Goal: Task Accomplishment & Management: Manage account settings

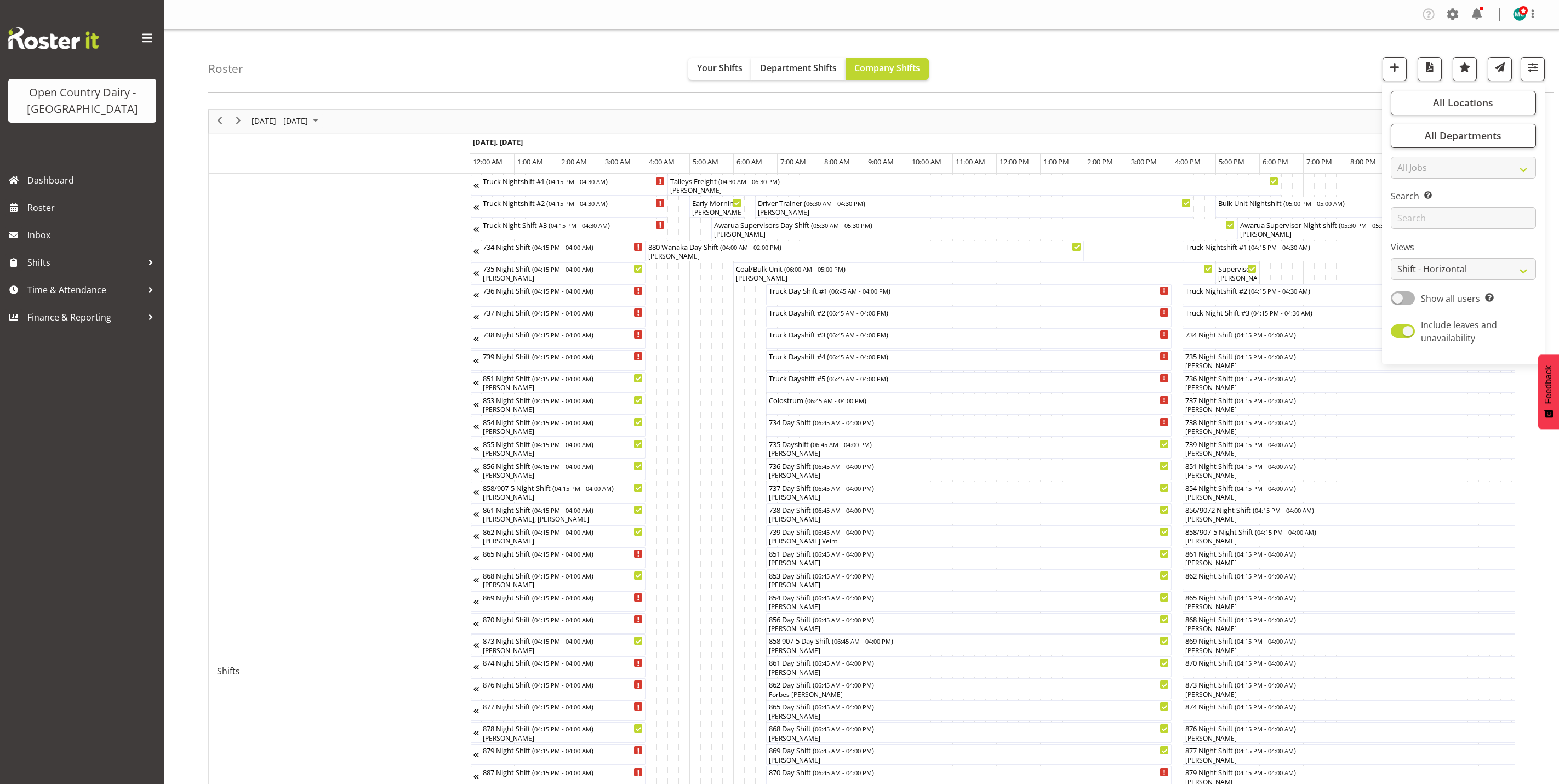
select select "shiftH"
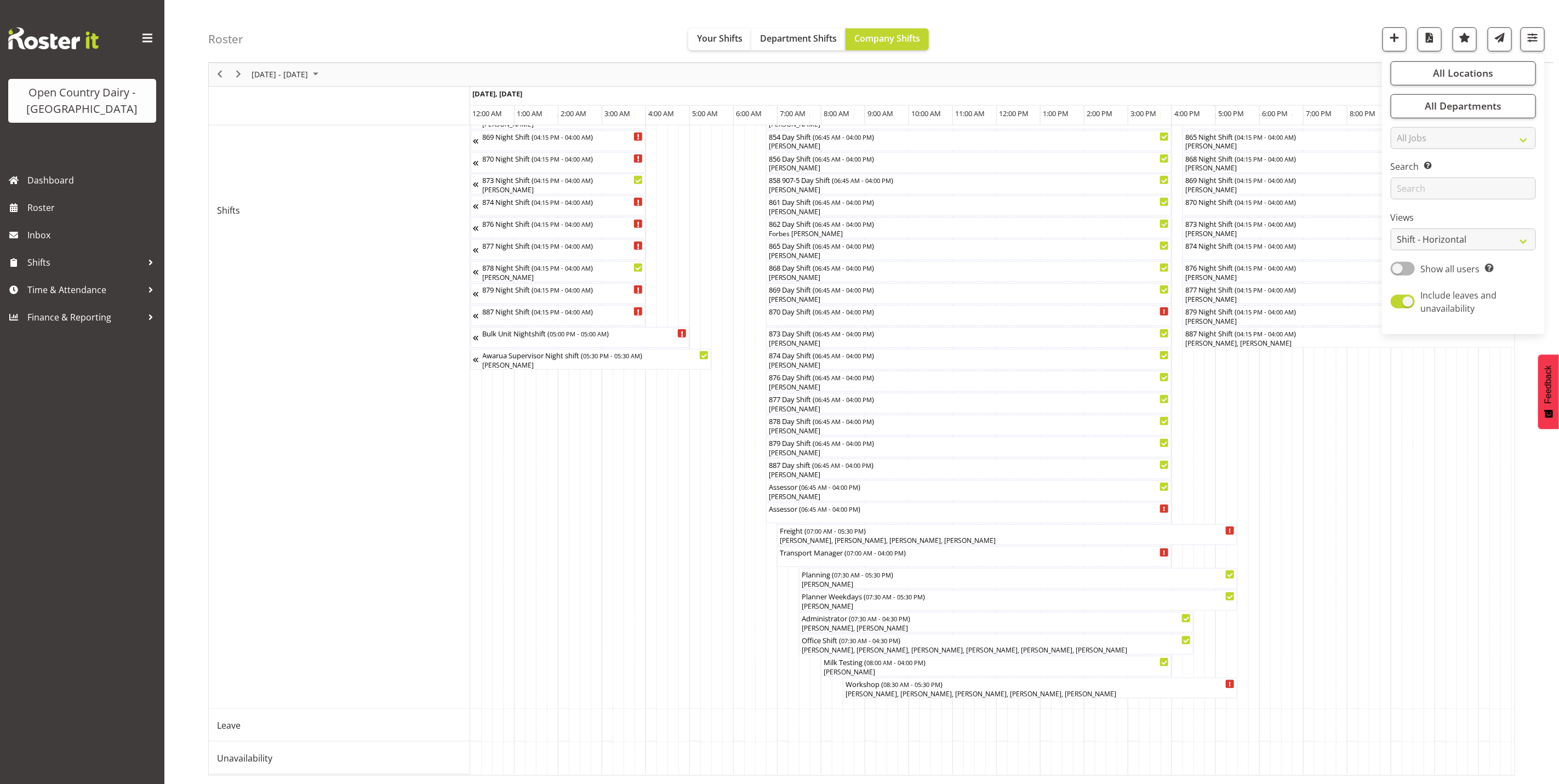
click at [1312, 42] on div "Roster Your Shifts Department Shifts Company Shifts All Locations Clear Awarua …" at bounding box center [880, 32] width 1345 height 63
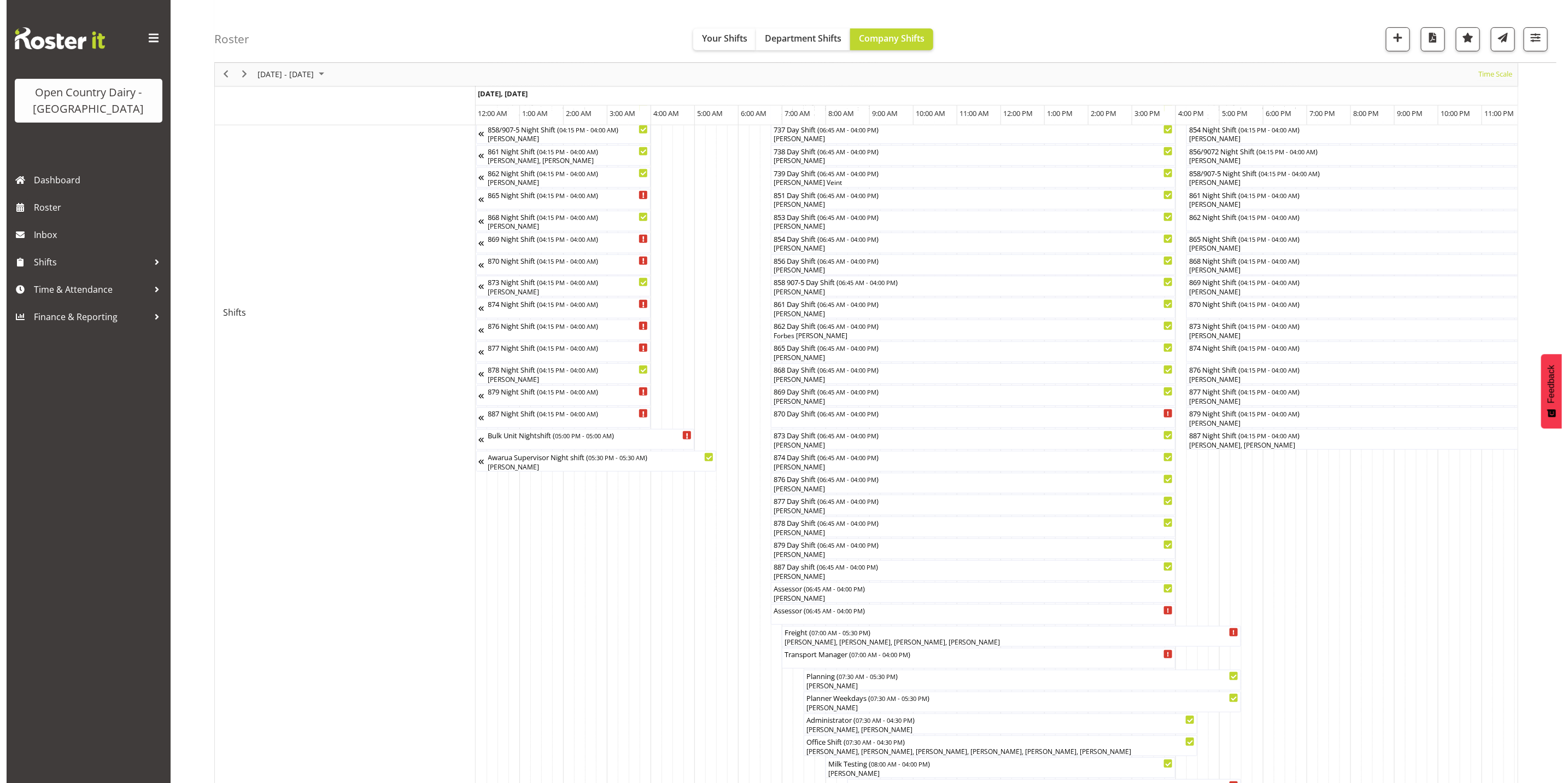
scroll to position [411, 0]
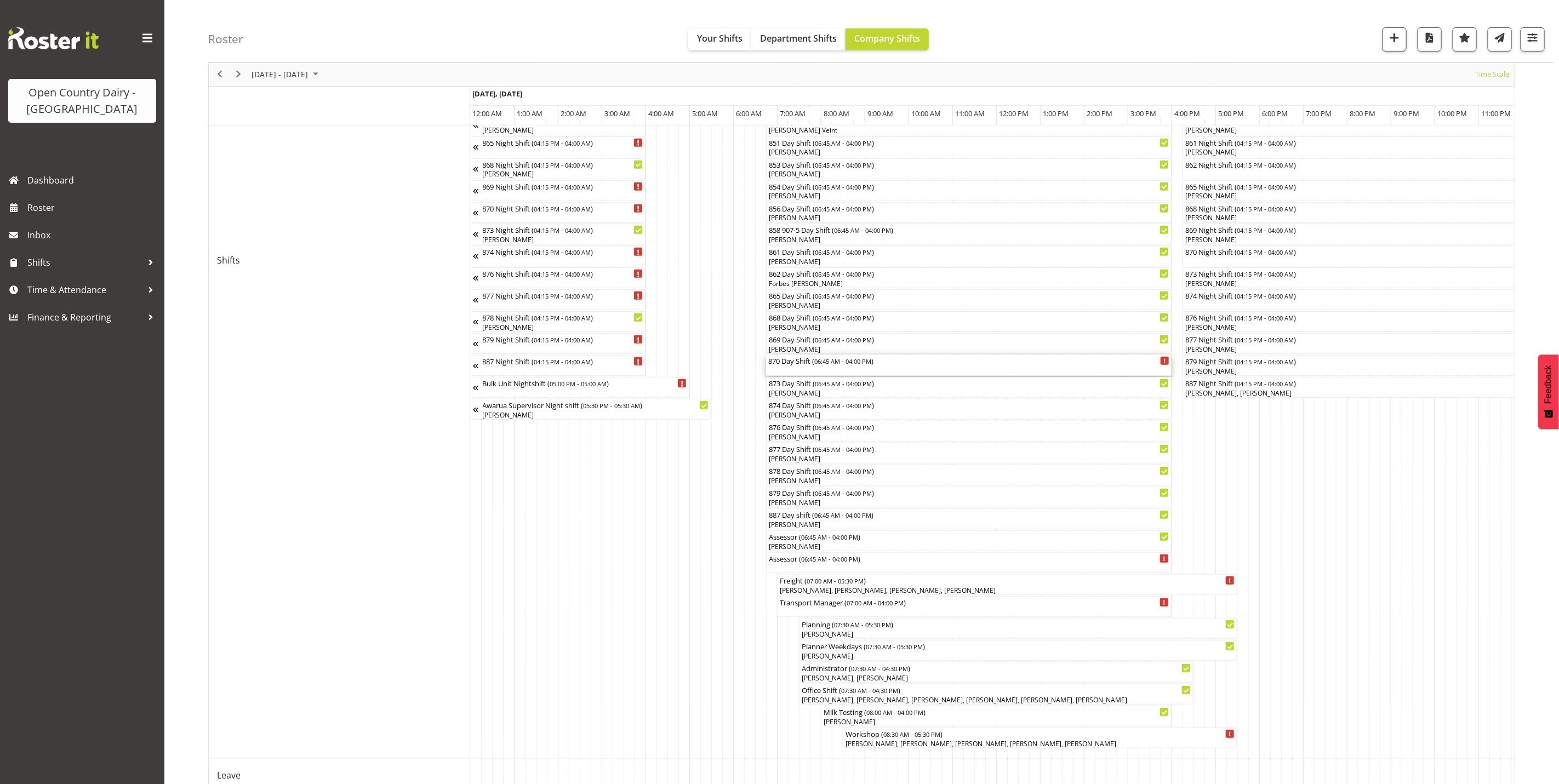
click at [804, 369] on div "870 Day Shift ( 06:45 AM - 04:00 PM )" at bounding box center [968, 365] width 401 height 21
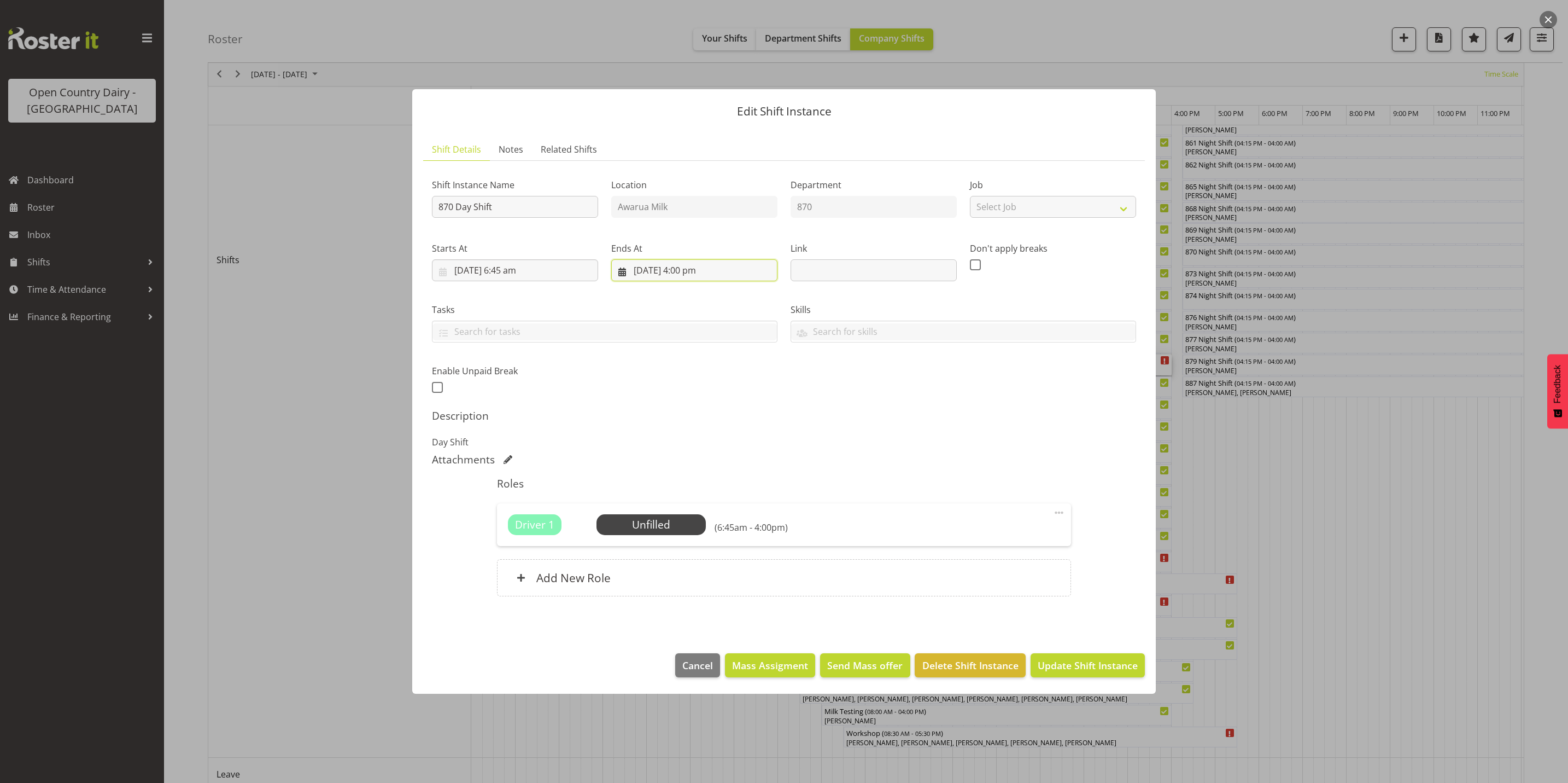
click at [707, 270] on input "[DATE] 4:00 pm" at bounding box center [694, 270] width 166 height 22
click at [698, 506] on select "00 01 02 03 04 05 06 07 08 09 10 11 12 13 14 15 16 17 18 19 20 21 22 23" at bounding box center [695, 503] width 25 height 22
select select "12"
click at [682, 492] on select "00 01 02 03 04 05 06 07 08 09 10 11 12 13 14 15 16 17 18 19 20 21 22 23" at bounding box center [695, 503] width 25 height 22
type input "[DATE] 12:00 pm"
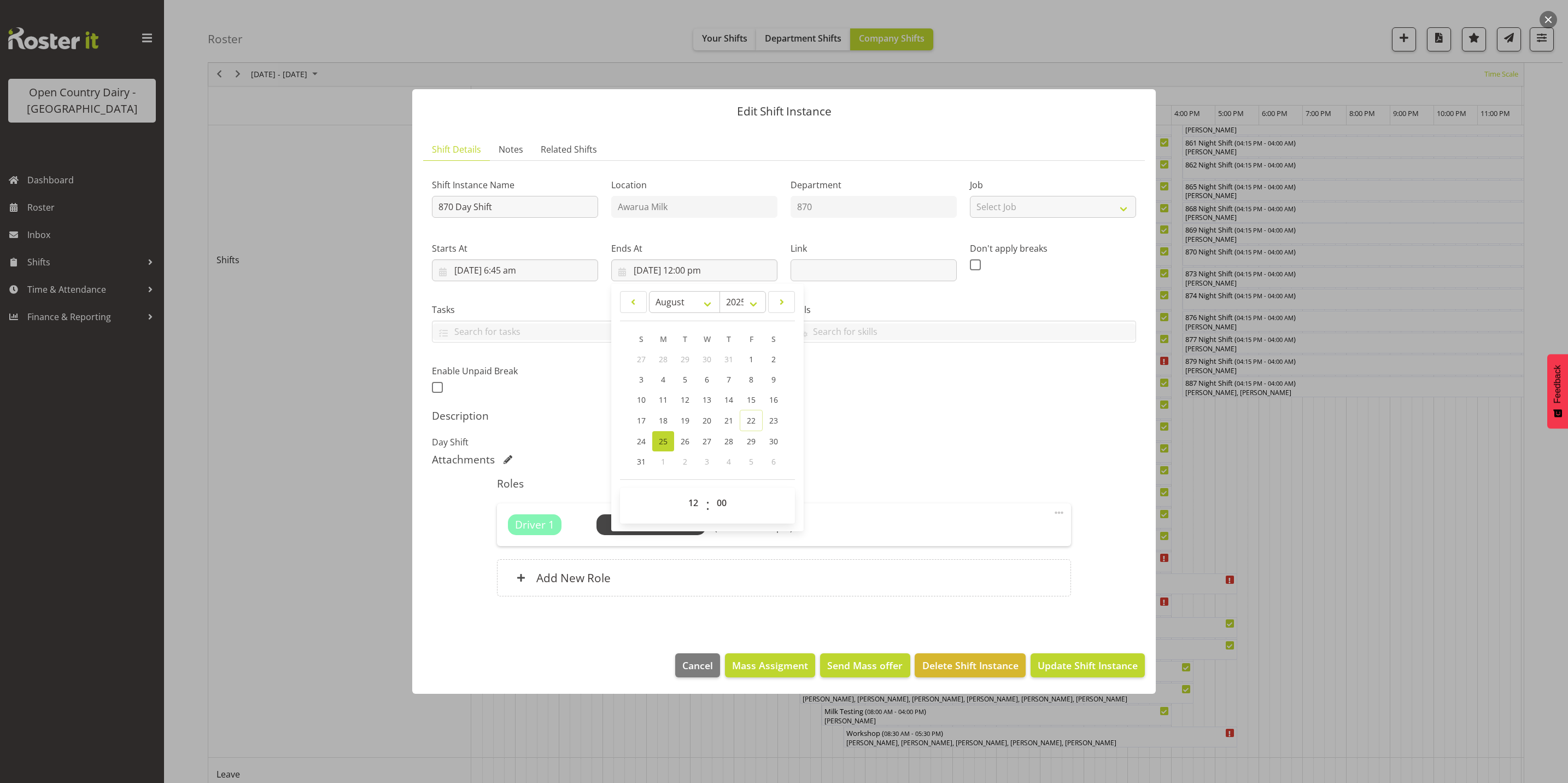
click at [874, 438] on p "Day Shift" at bounding box center [784, 442] width 704 height 13
click at [650, 527] on span "Select Employee" at bounding box center [650, 525] width 81 height 16
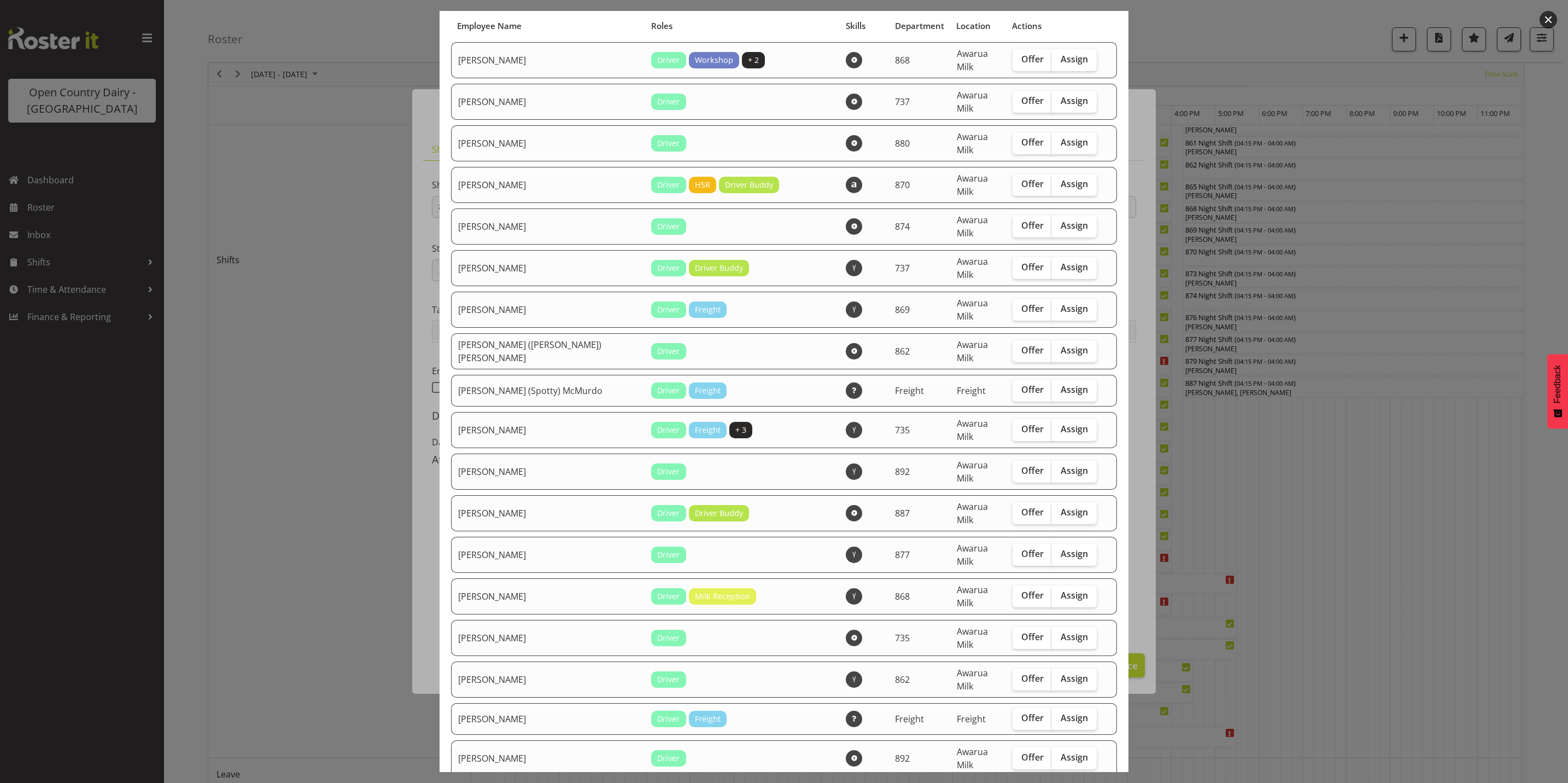
scroll to position [0, 0]
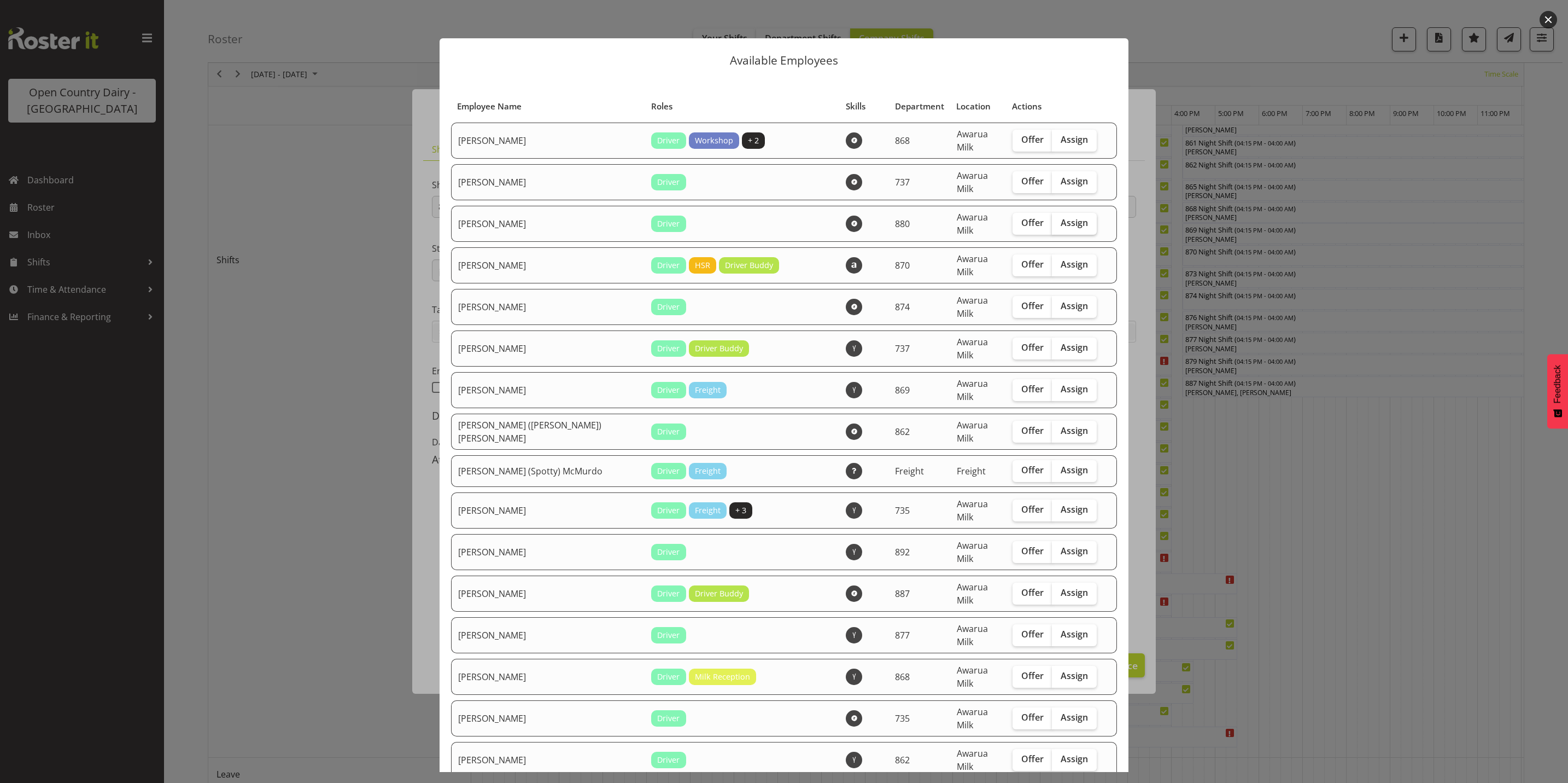
click at [1060, 217] on span "Assign" at bounding box center [1074, 222] width 27 height 11
click at [1052, 220] on input "Assign" at bounding box center [1055, 223] width 7 height 7
checkbox input "true"
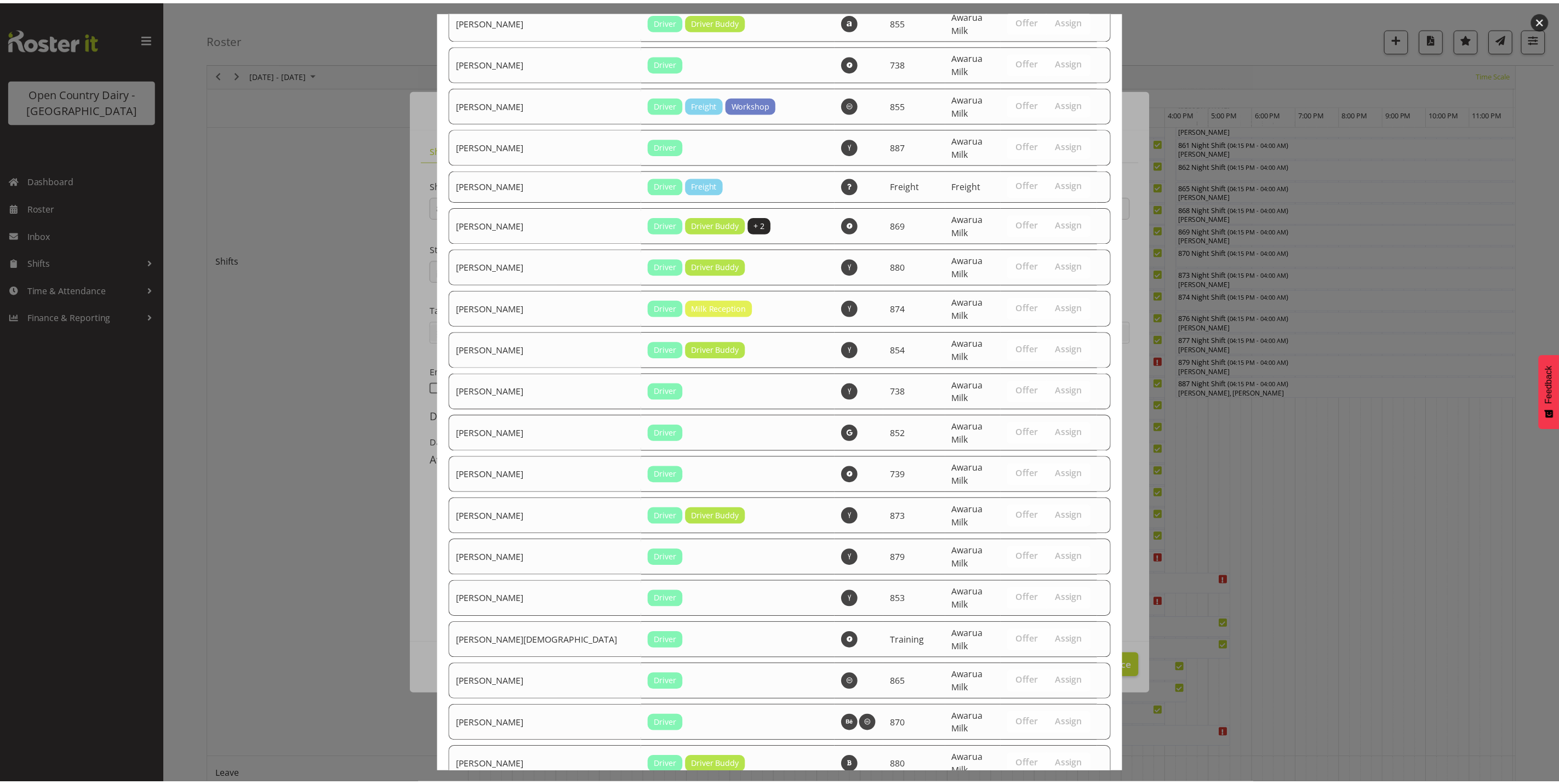
scroll to position [1571, 0]
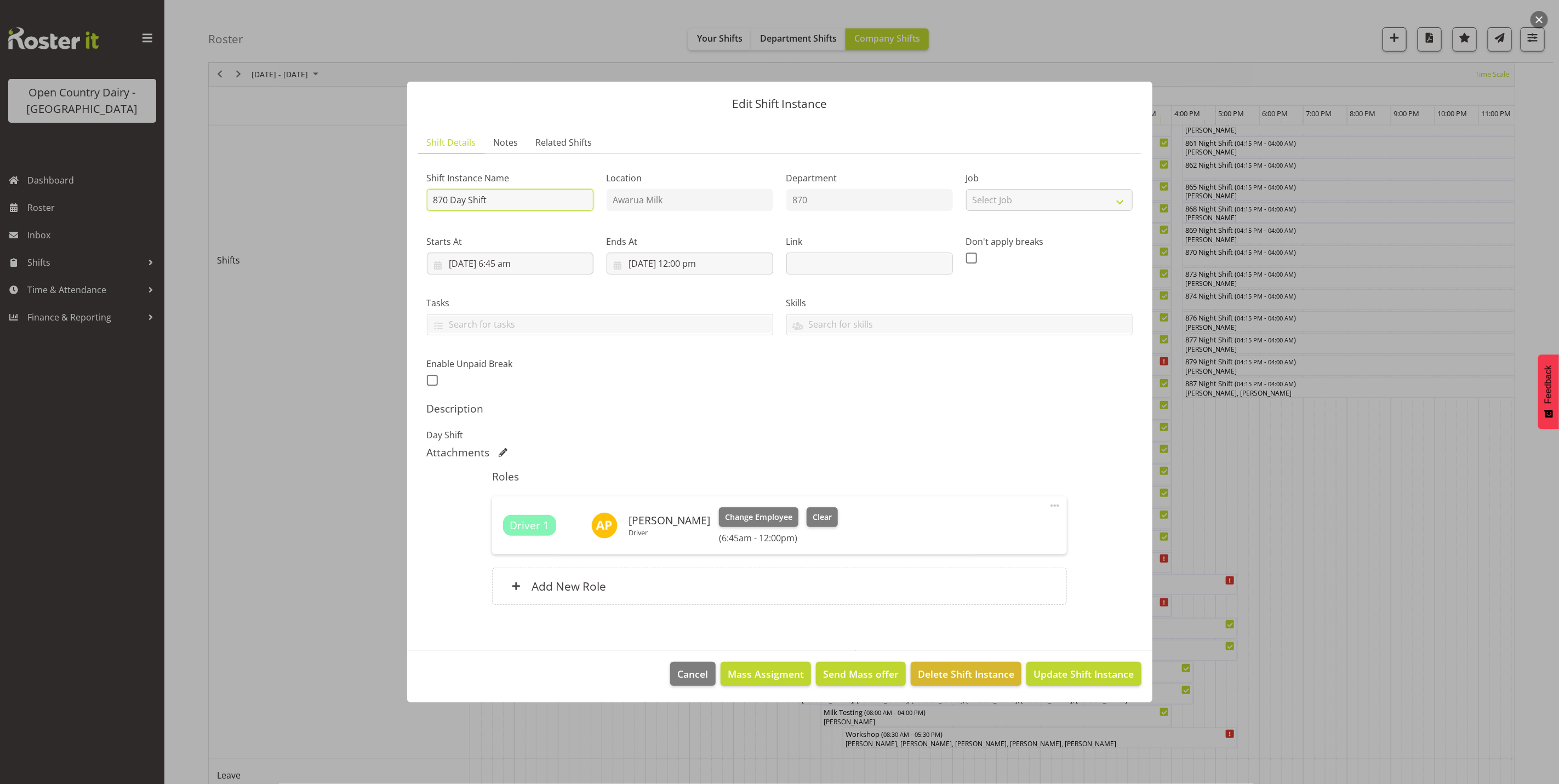
click at [518, 192] on input "870 Day Shift" at bounding box center [509, 200] width 166 height 22
type input "870 Day Shift Assessment"
click at [1084, 677] on span "Update Shift Instance" at bounding box center [1083, 673] width 100 height 14
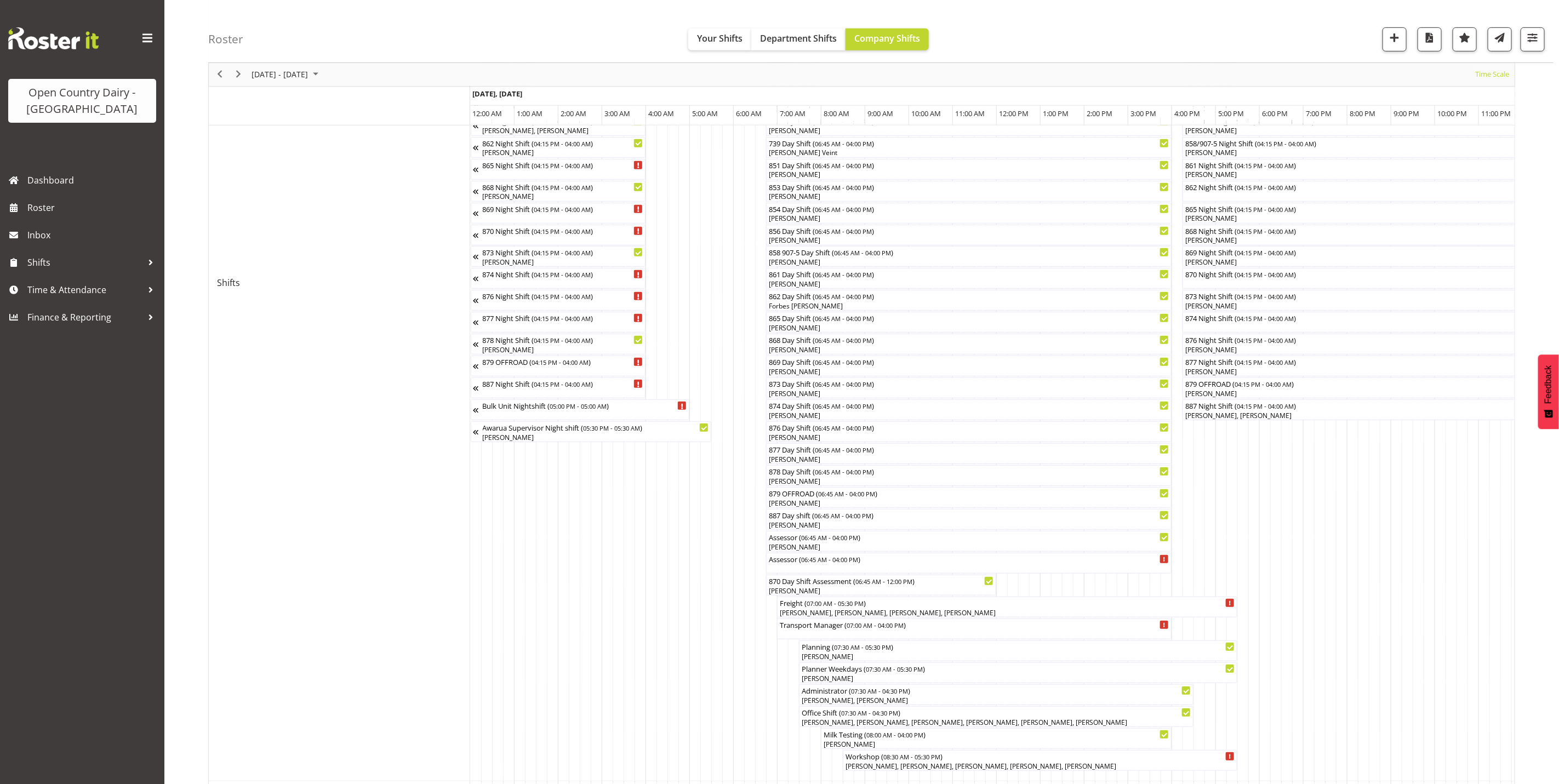
scroll to position [411, 0]
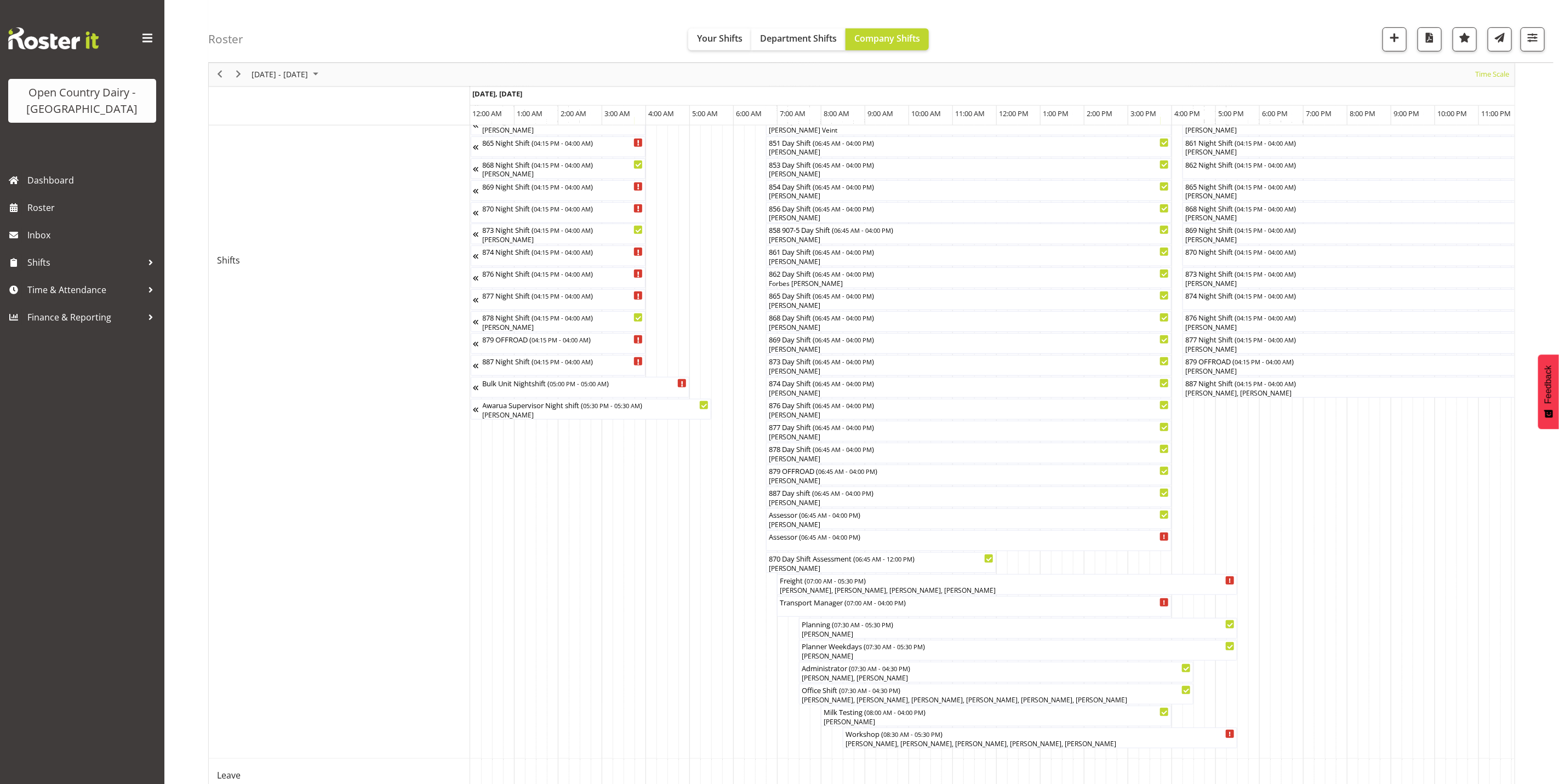
click at [0, 0] on div at bounding box center [0, 0] width 0 height 0
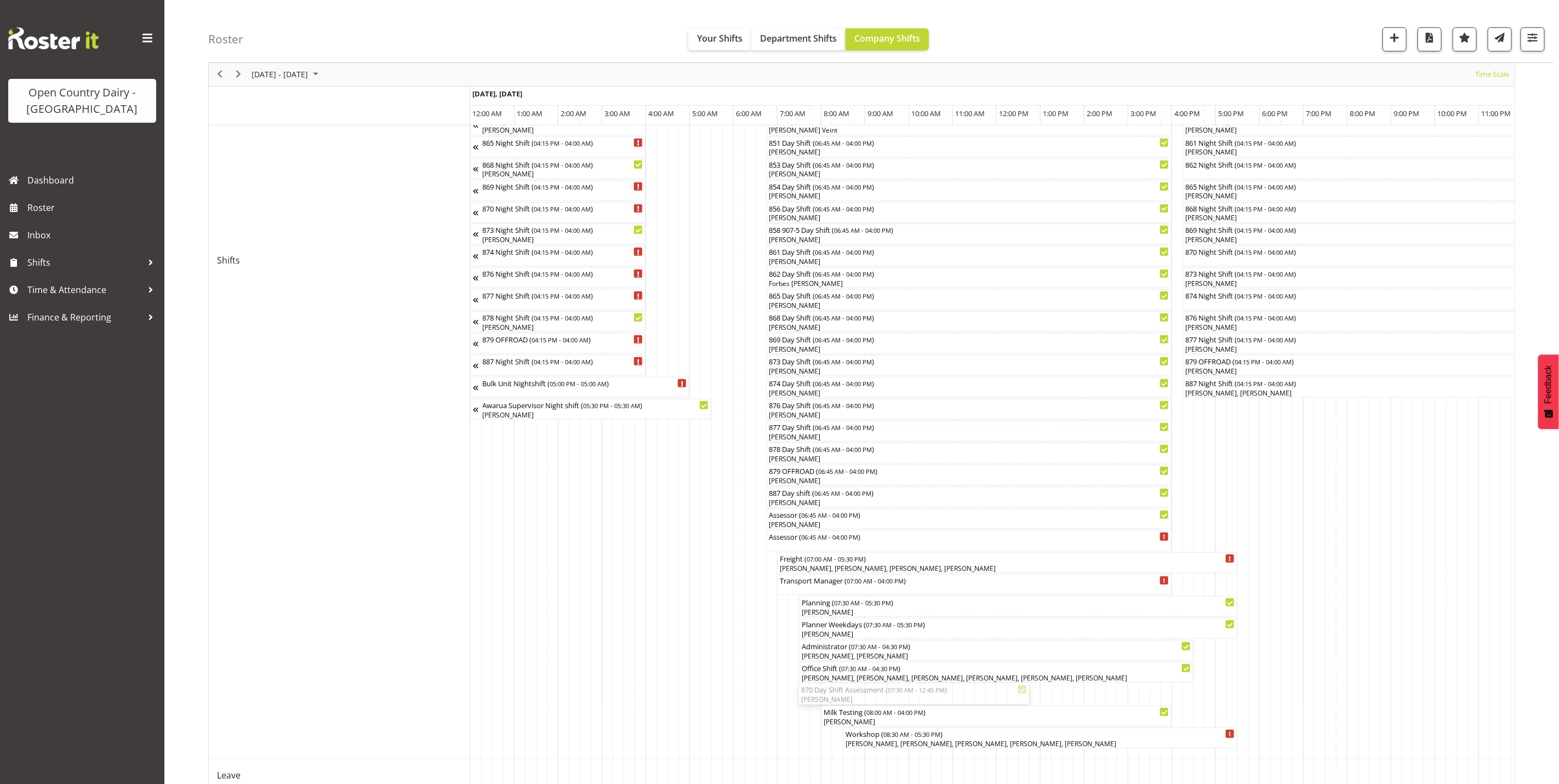
drag, startPoint x: 868, startPoint y: 700, endPoint x: 807, endPoint y: 555, distance: 157.3
click at [807, 555] on div "Truck Nightshift #1 ( 04:15 PM - 04:30 AM ) Truck Nightshift #2 ( 04:15 PM - 04…" at bounding box center [992, 294] width 1044 height 1062
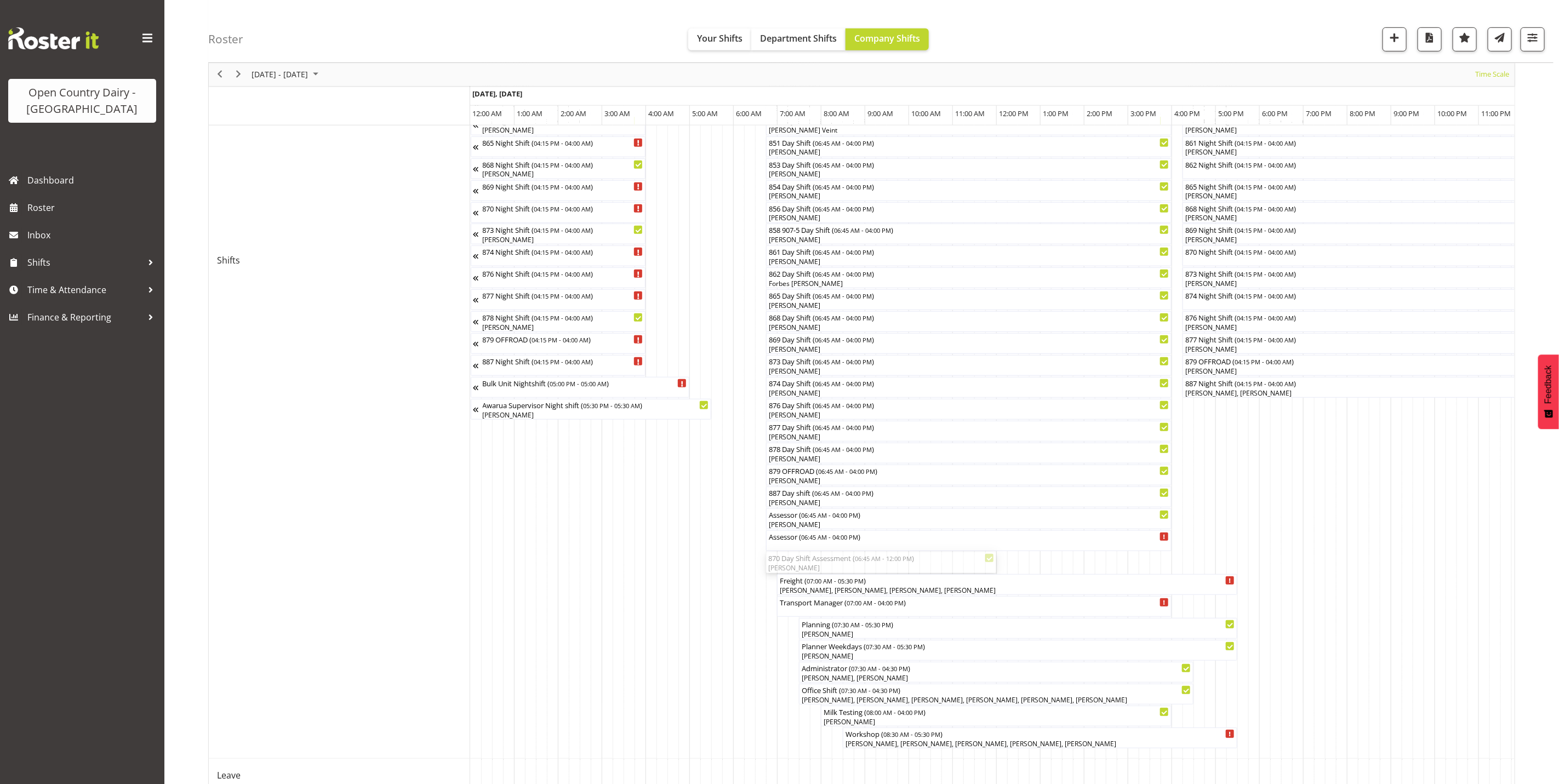
drag, startPoint x: 832, startPoint y: 567, endPoint x: 828, endPoint y: 514, distance: 53.2
click at [828, 514] on div "Truck Nightshift #1 ( 04:15 PM - 04:30 AM ) Truck Nightshift #2 ( 04:15 PM - 04…" at bounding box center [992, 294] width 1044 height 1062
drag, startPoint x: 808, startPoint y: 607, endPoint x: 775, endPoint y: 554, distance: 62.4
click at [775, 554] on div "Truck Nightshift #1 ( 04:15 PM - 04:30 AM ) Truck Nightshift #2 ( 04:15 PM - 04…" at bounding box center [992, 294] width 1044 height 1062
drag, startPoint x: 841, startPoint y: 611, endPoint x: 776, endPoint y: 493, distance: 134.7
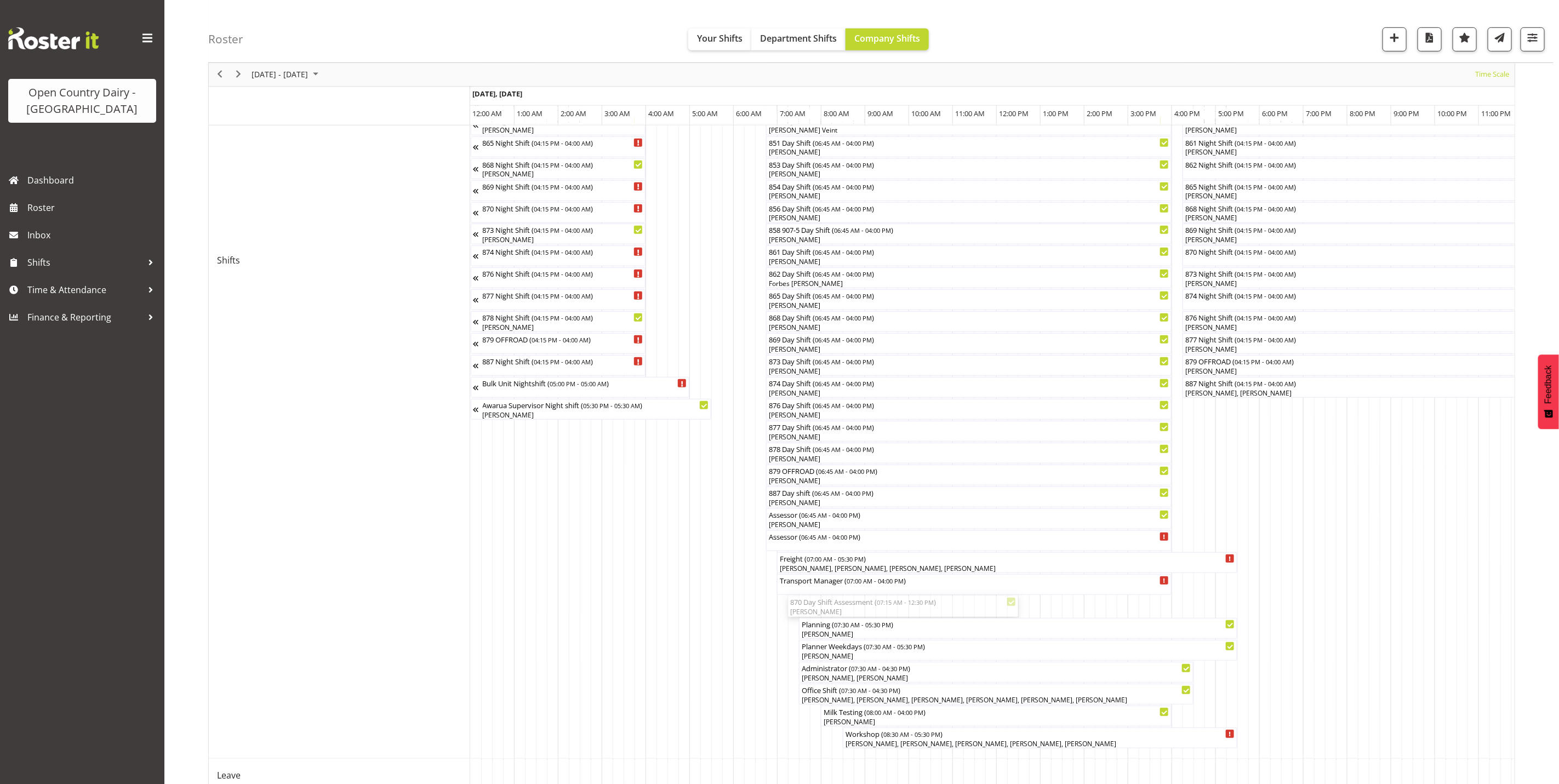
click at [776, 493] on div "Truck Nightshift #1 ( 04:15 PM - 04:30 AM ) Truck Nightshift #2 ( 04:15 PM - 04…" at bounding box center [992, 294] width 1044 height 1062
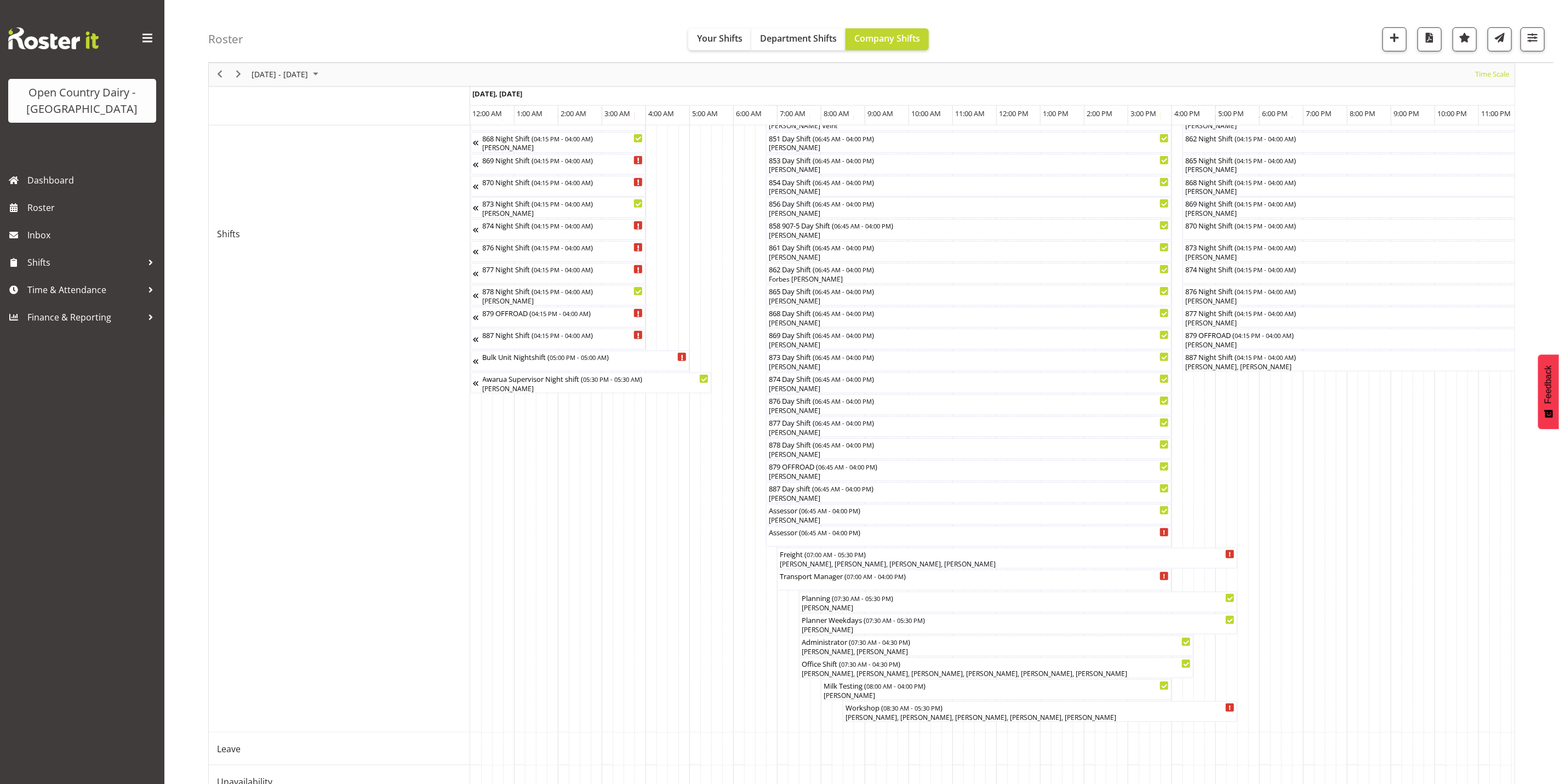
scroll to position [473, 0]
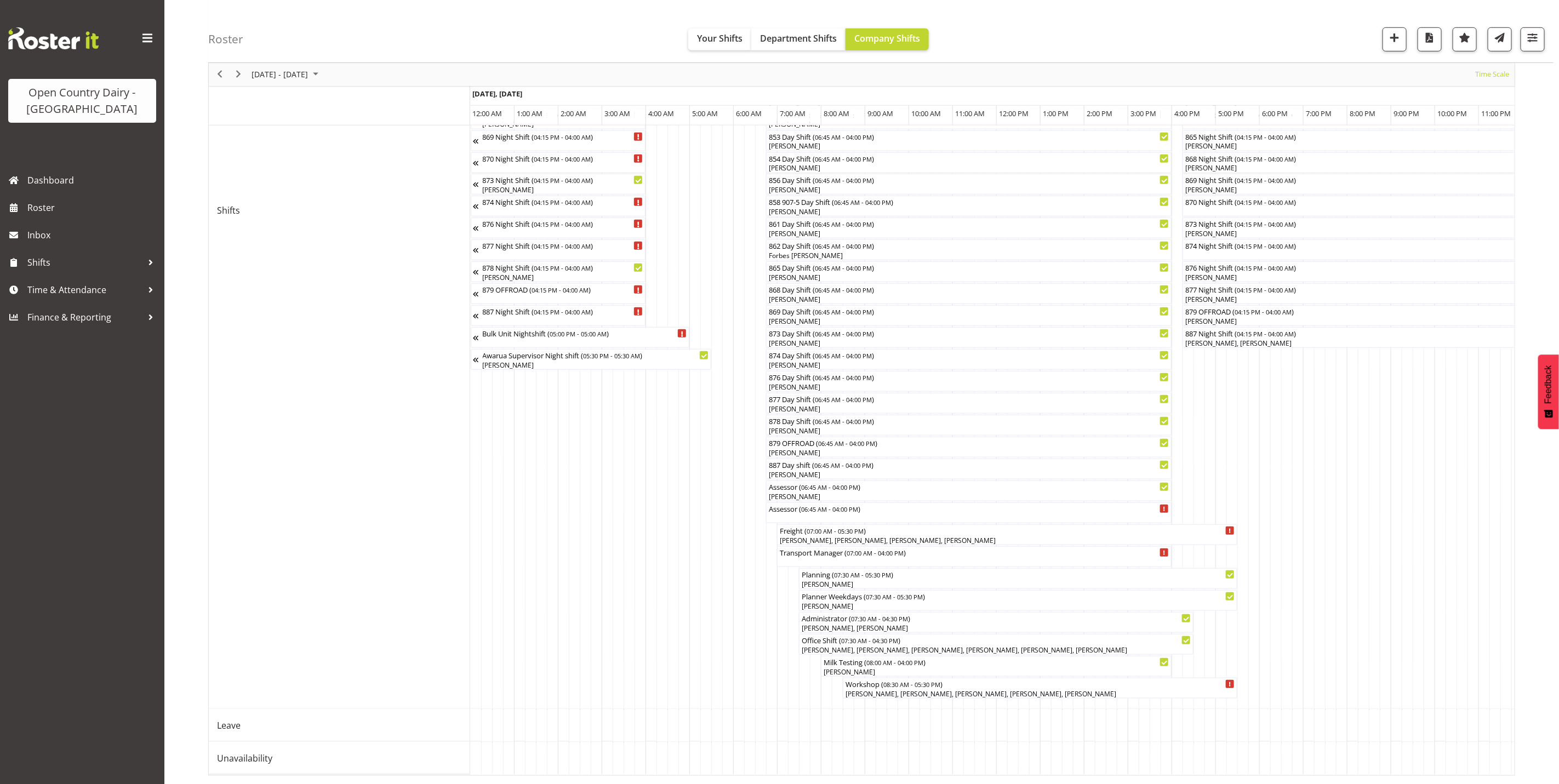
drag, startPoint x: 794, startPoint y: 210, endPoint x: 806, endPoint y: 481, distance: 271.3
click at [806, 481] on div "Truck Nightshift #1 ( 04:15 PM - 04:30 AM ) Truck Nightshift #2 ( 04:15 PM - 04…" at bounding box center [992, 244] width 1044 height 1062
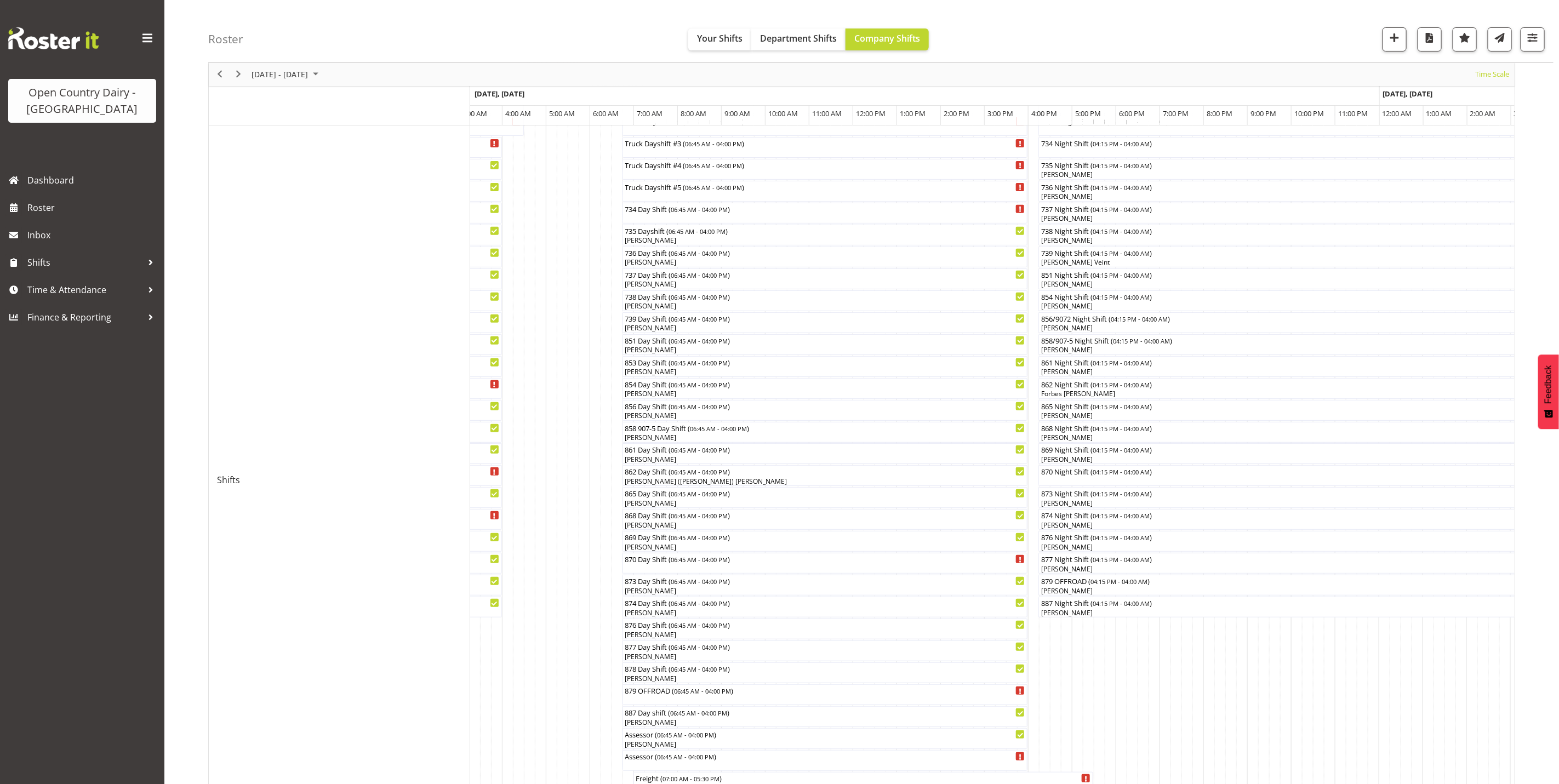
scroll to position [0, 0]
